Goal: Navigation & Orientation: Find specific page/section

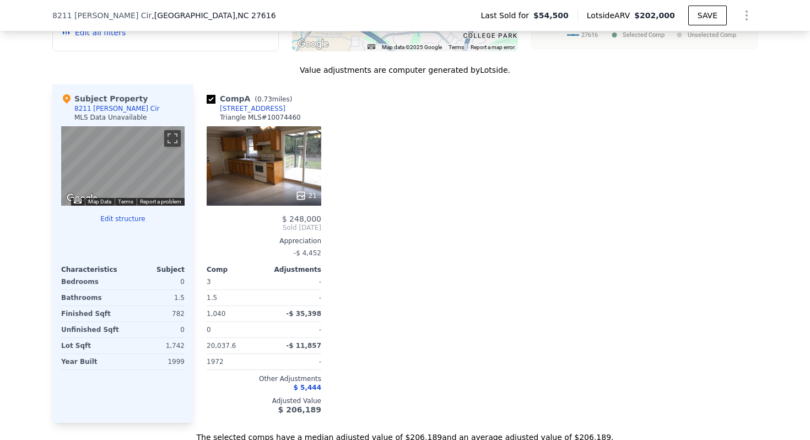
scroll to position [1027, 0]
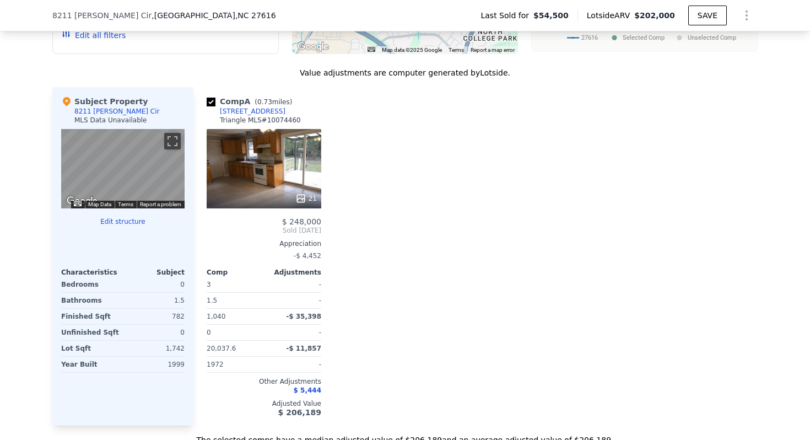
click at [301, 197] on icon at bounding box center [301, 198] width 11 height 11
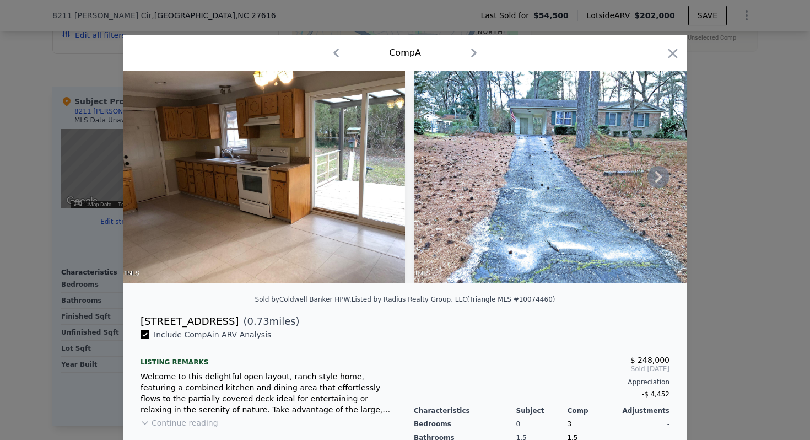
click at [657, 178] on icon at bounding box center [659, 177] width 22 height 22
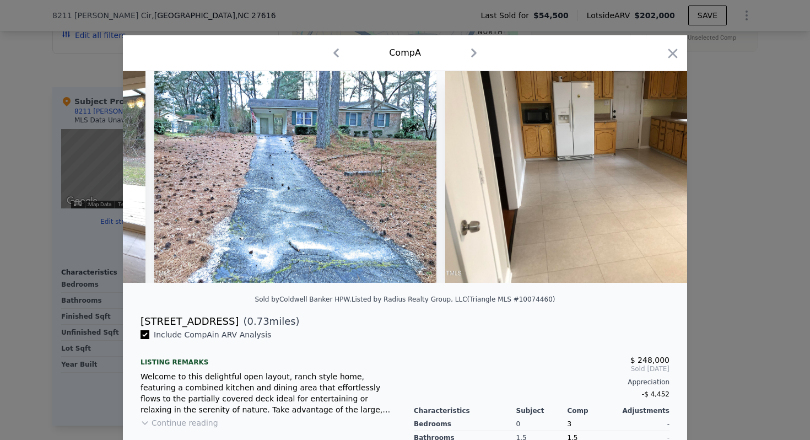
scroll to position [0, 265]
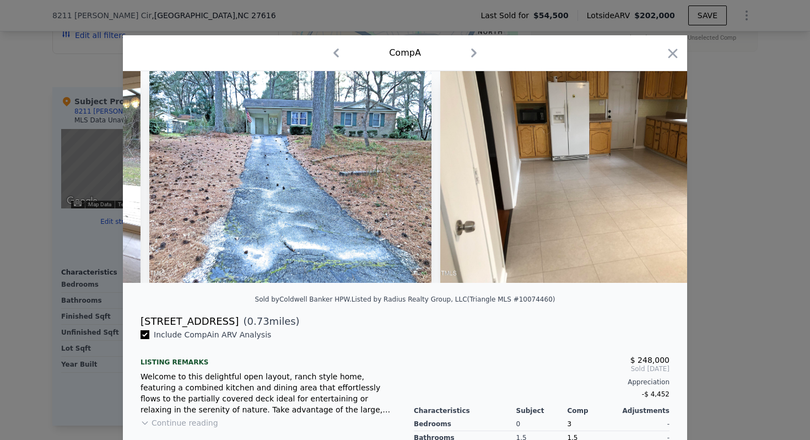
click at [657, 178] on img at bounding box center [582, 177] width 282 height 212
click at [657, 178] on icon at bounding box center [659, 177] width 22 height 22
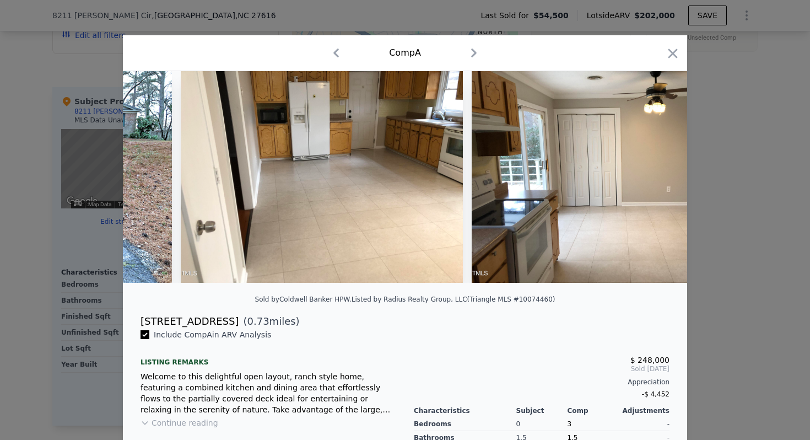
scroll to position [0, 529]
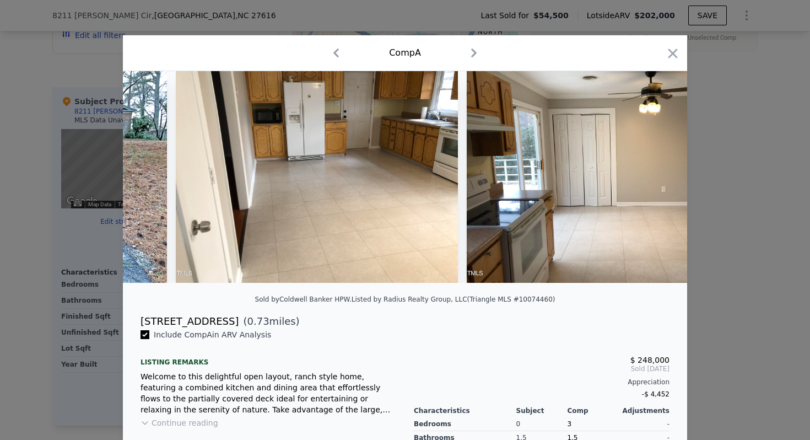
click at [657, 178] on img at bounding box center [608, 177] width 282 height 212
click at [672, 59] on icon "button" at bounding box center [672, 53] width 15 height 15
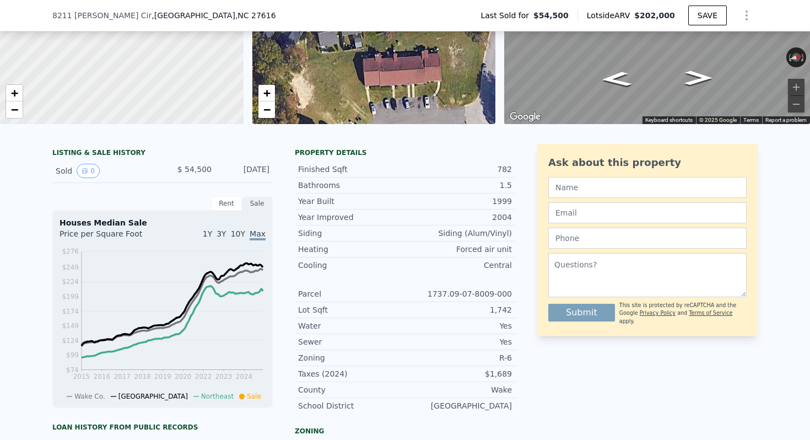
scroll to position [157, 0]
